Goal: Navigation & Orientation: Understand site structure

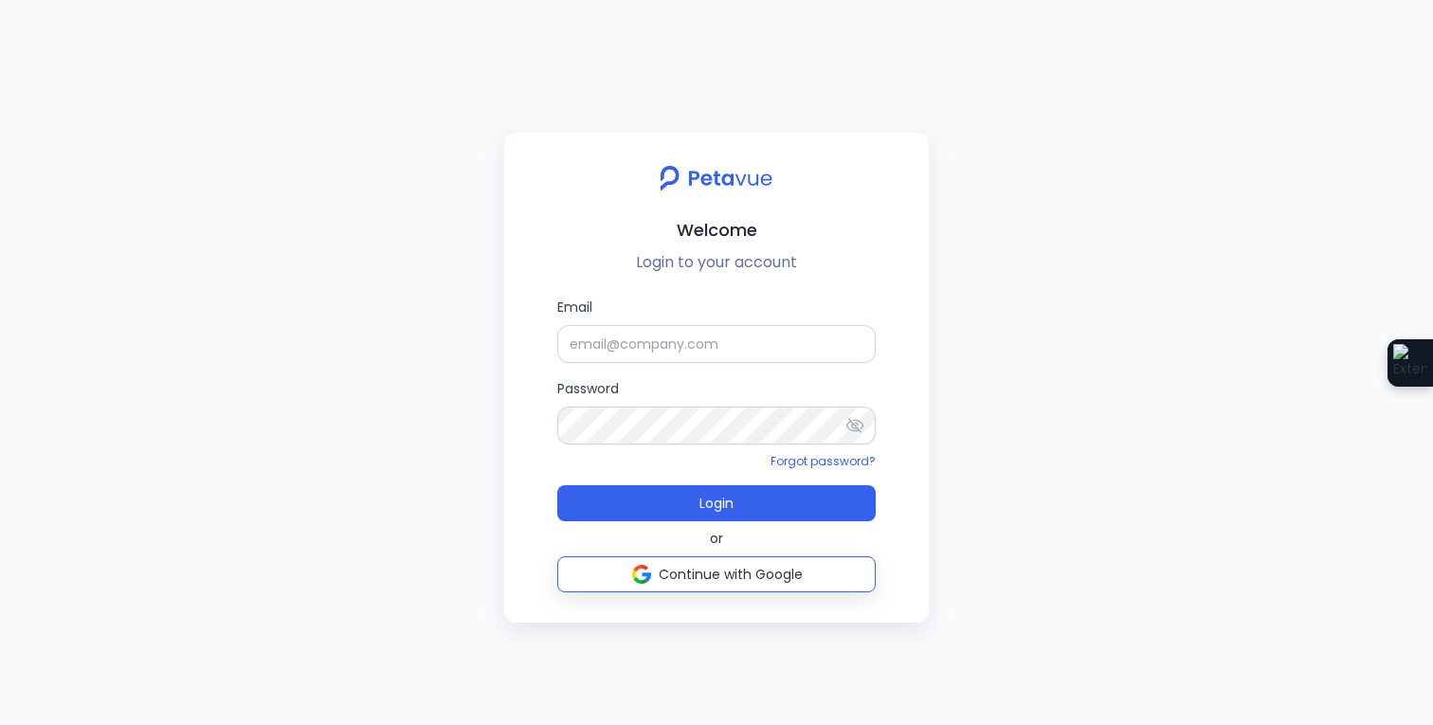
click at [718, 573] on span "Continue with Google" at bounding box center [731, 574] width 144 height 19
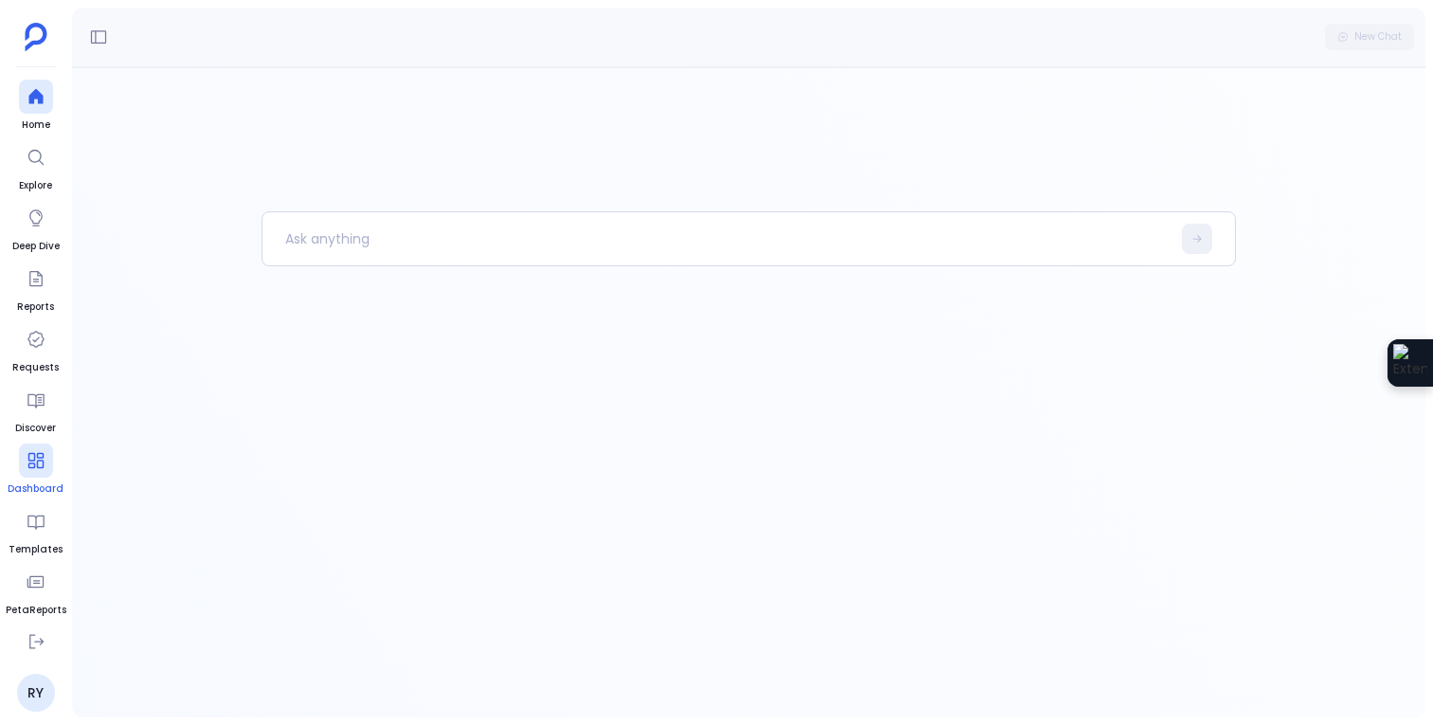
click at [27, 468] on icon at bounding box center [36, 460] width 19 height 19
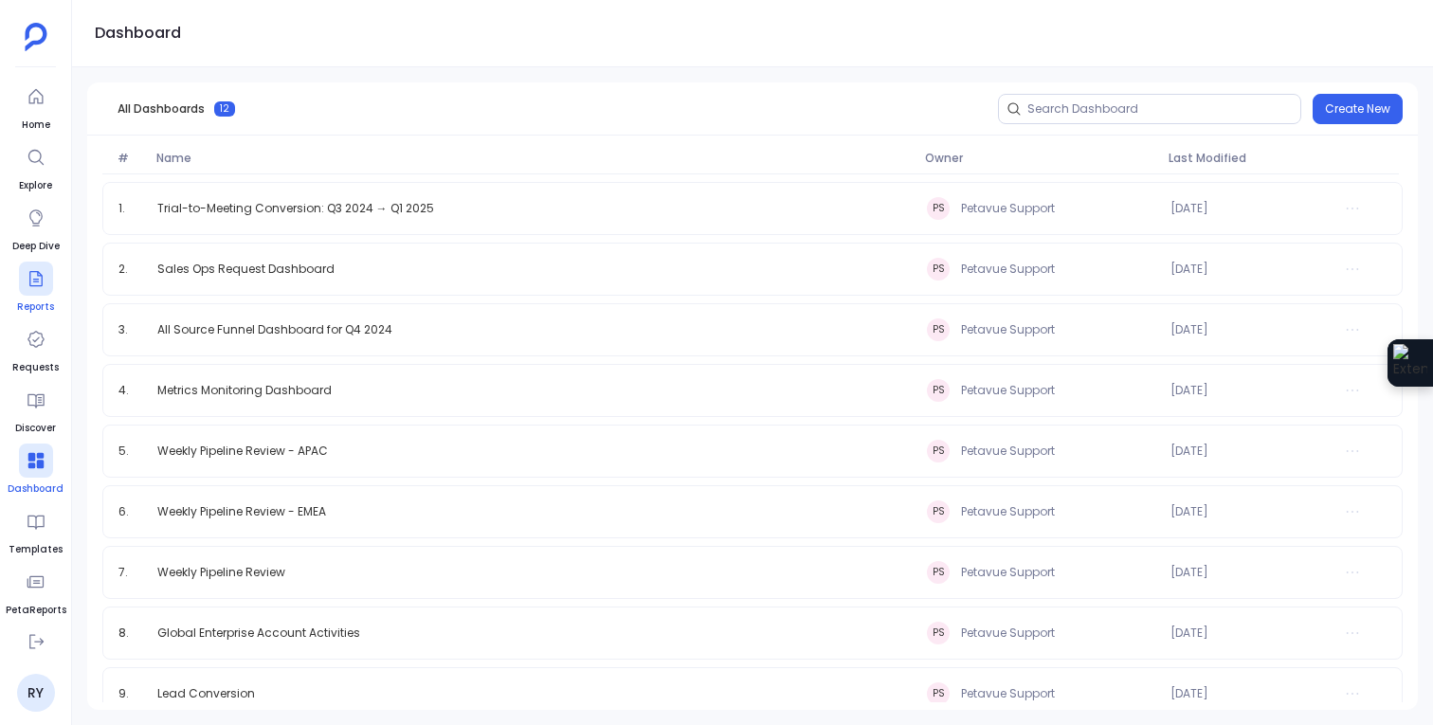
scroll to position [122, 0]
click at [40, 228] on div at bounding box center [36, 217] width 34 height 34
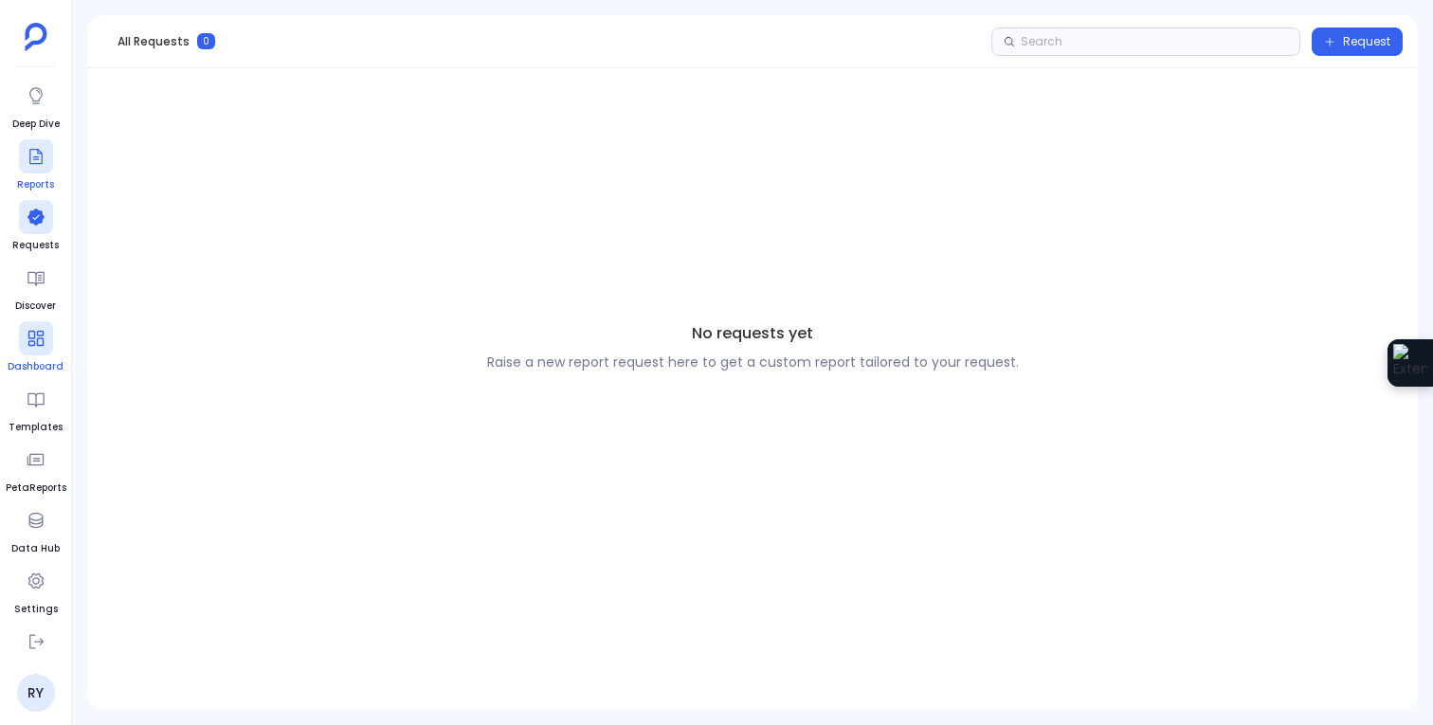
click at [30, 172] on div at bounding box center [36, 156] width 34 height 34
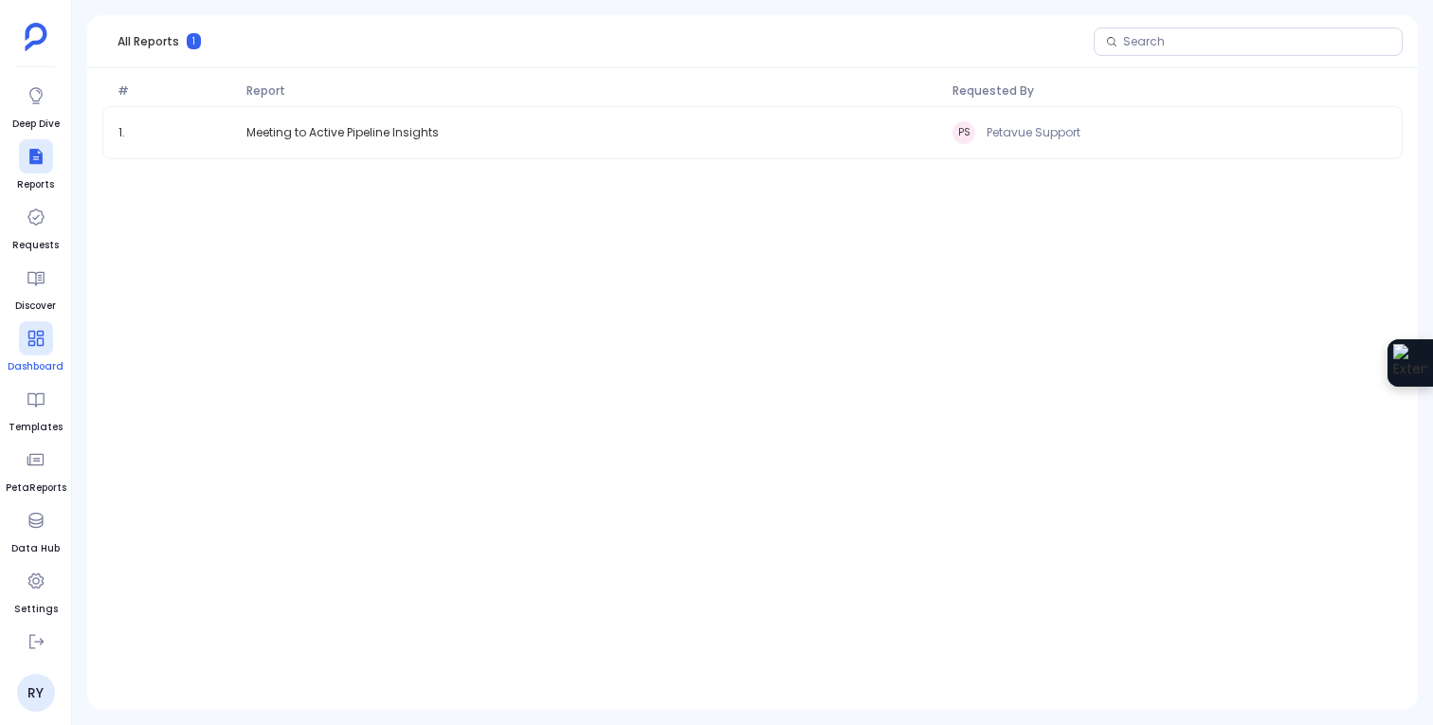
click at [33, 356] on link "Dashboard" at bounding box center [36, 347] width 56 height 53
